Goal: Task Accomplishment & Management: Manage account settings

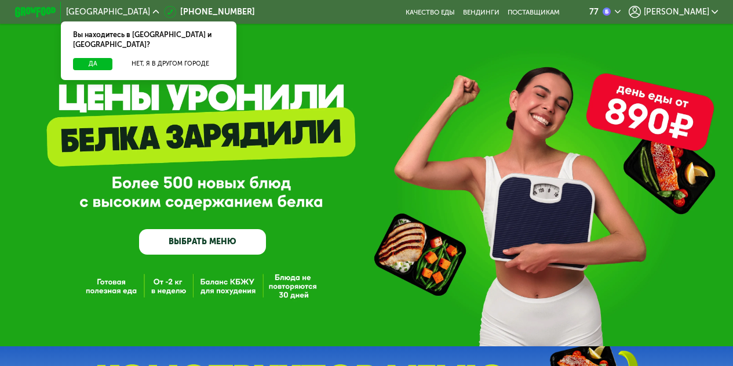
click at [705, 13] on span "[PERSON_NAME]" at bounding box center [676, 12] width 65 height 8
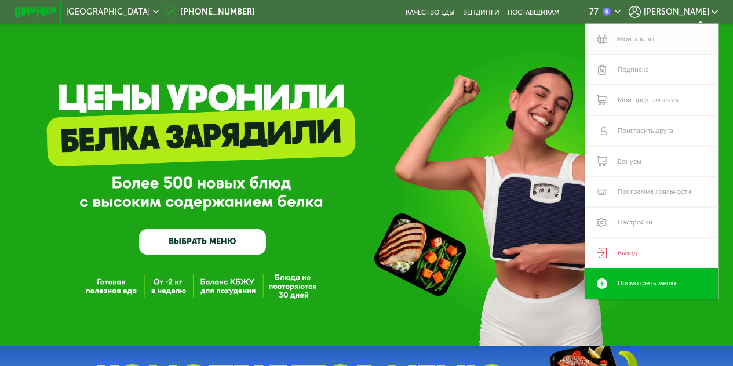
click at [640, 38] on link "Мои заказы" at bounding box center [651, 39] width 132 height 31
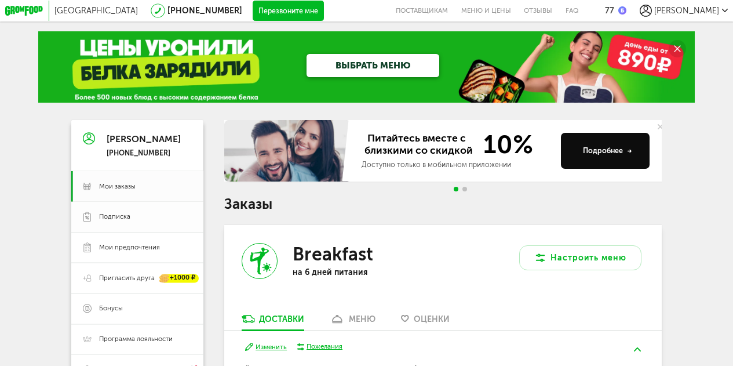
click at [106, 221] on span "Подписка" at bounding box center [114, 216] width 31 height 9
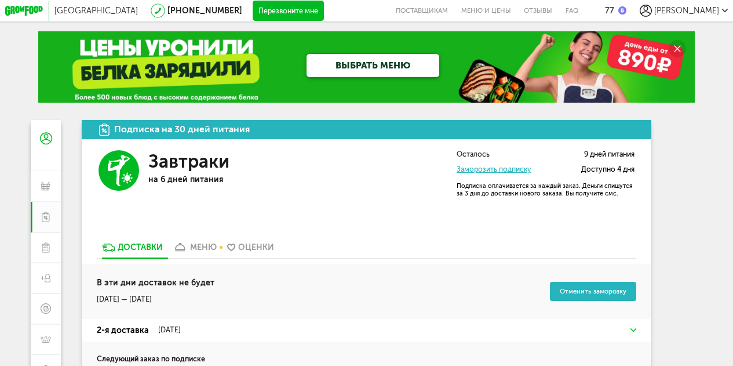
scroll to position [58, 0]
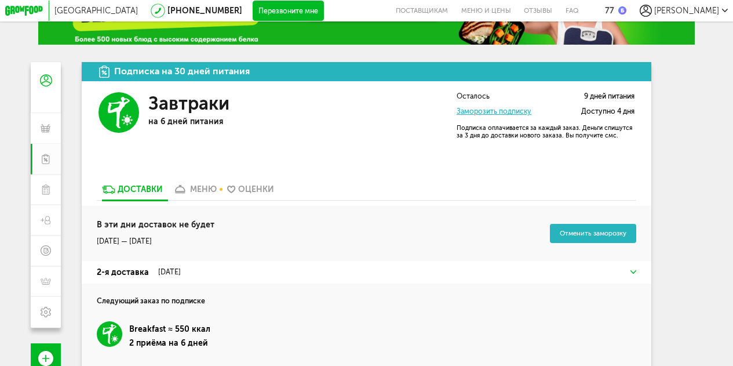
click at [495, 112] on link "Заморозить подписку" at bounding box center [494, 111] width 75 height 9
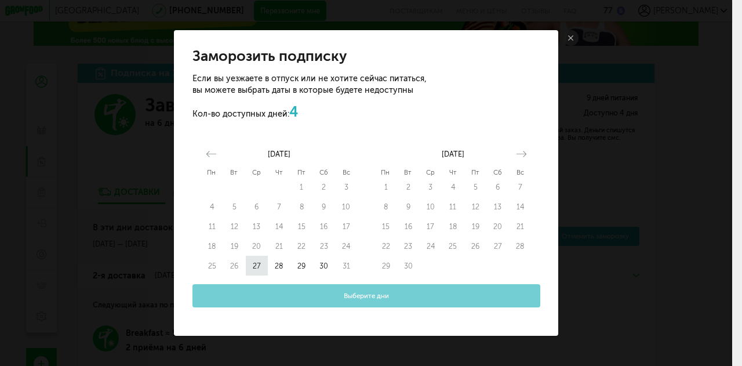
click at [257, 268] on button "27" at bounding box center [257, 266] width 23 height 20
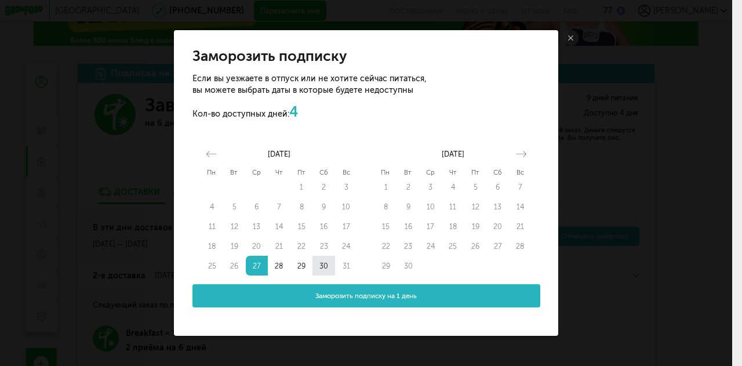
click at [329, 265] on button "30" at bounding box center [323, 266] width 23 height 20
click at [418, 298] on button "Заморозить подписку на 4 дня" at bounding box center [366, 295] width 348 height 23
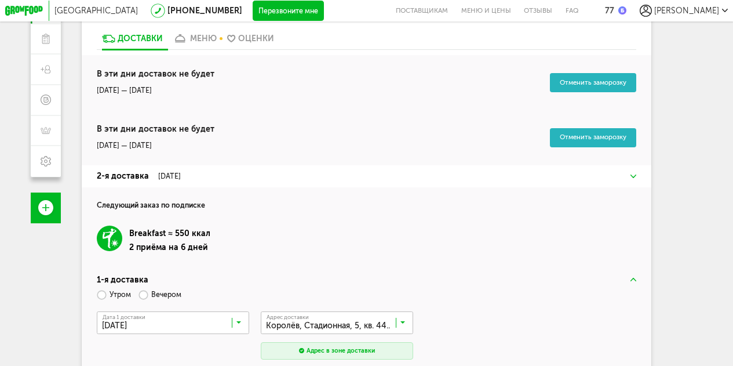
scroll to position [230, 0]
